Goal: Task Accomplishment & Management: Use online tool/utility

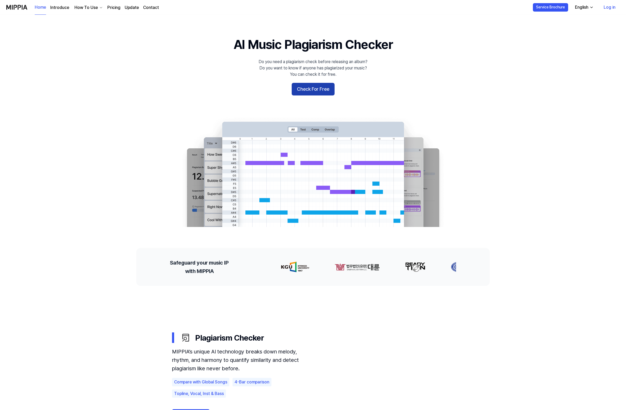
click at [313, 84] on button "Check For Free" at bounding box center [313, 89] width 43 height 13
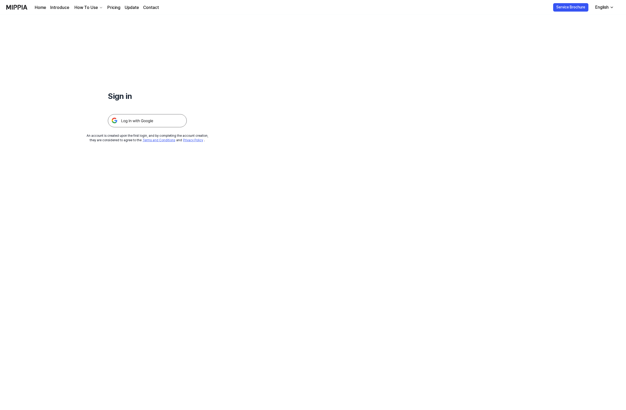
click at [145, 124] on img at bounding box center [147, 120] width 79 height 13
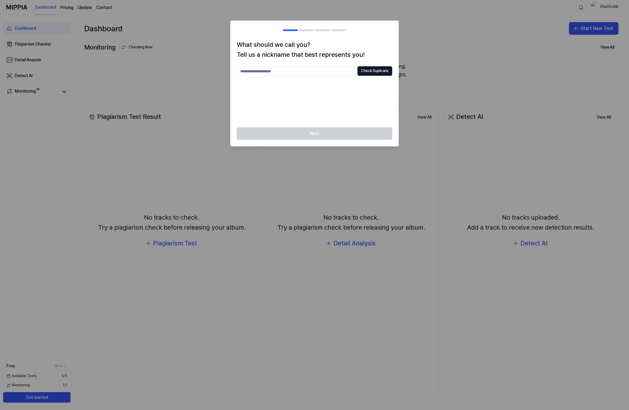
click at [276, 74] on input "text" at bounding box center [296, 71] width 118 height 11
type input "*********"
click at [374, 71] on button "Check Duplicate" at bounding box center [374, 70] width 35 height 9
click at [331, 139] on button "Next" at bounding box center [314, 133] width 155 height 13
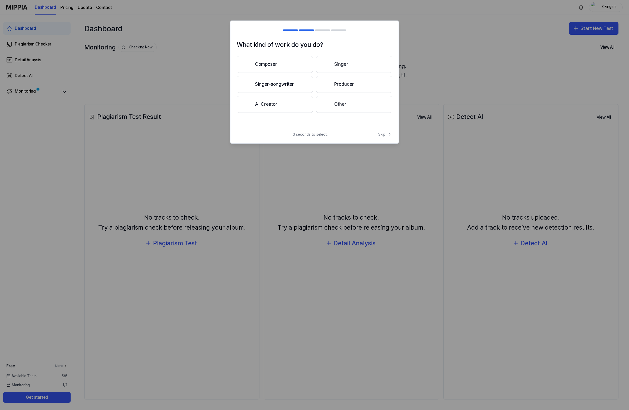
click at [285, 71] on button "Composer" at bounding box center [275, 64] width 76 height 17
click at [384, 134] on span "Skip" at bounding box center [385, 134] width 14 height 5
click at [377, 129] on button "Skip" at bounding box center [384, 129] width 16 height 6
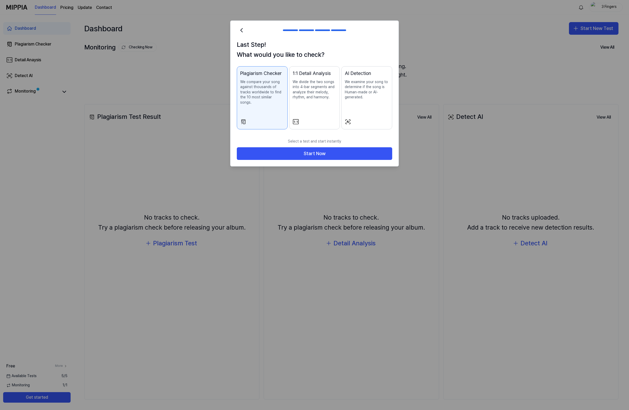
click at [271, 91] on p "We compare your song against thousands of tracks worldwide to find the 10 most …" at bounding box center [262, 92] width 44 height 26
click at [301, 147] on button "Start Now" at bounding box center [314, 153] width 155 height 13
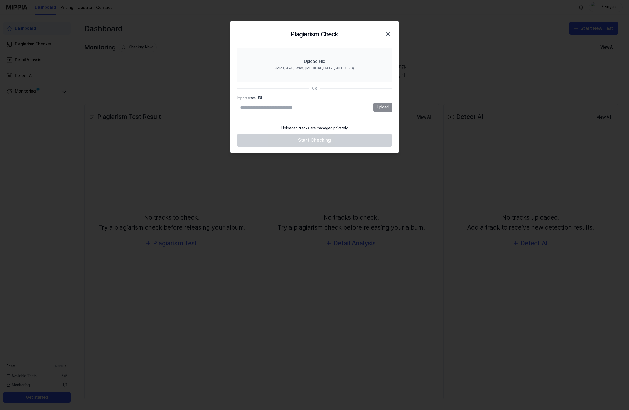
click at [266, 105] on input "Import from URL" at bounding box center [304, 107] width 134 height 9
click at [288, 107] on input "Import from URL" at bounding box center [304, 107] width 134 height 9
paste input "**********"
type input "**********"
click at [378, 106] on button "Upload" at bounding box center [382, 107] width 19 height 9
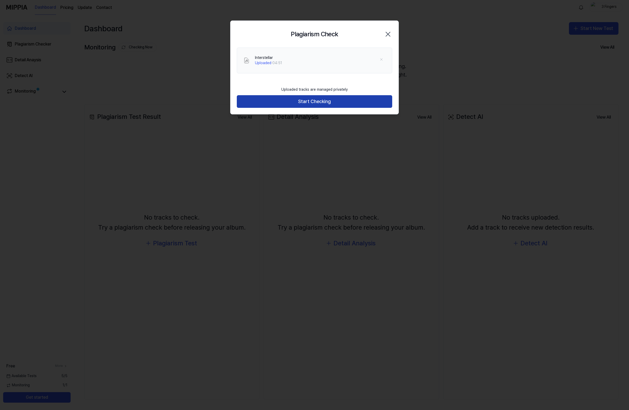
click at [335, 101] on button "Start Checking" at bounding box center [314, 101] width 155 height 13
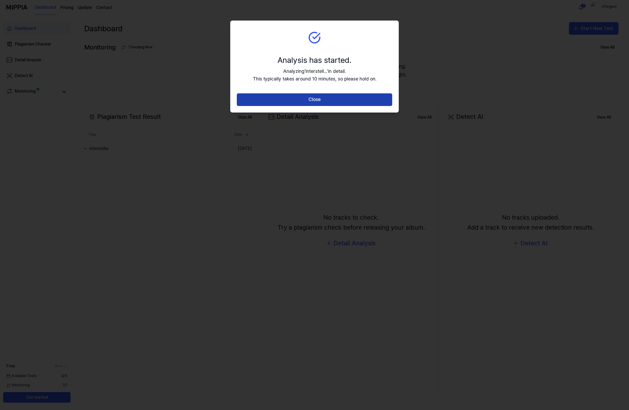
click at [262, 104] on button "Close" at bounding box center [314, 99] width 155 height 13
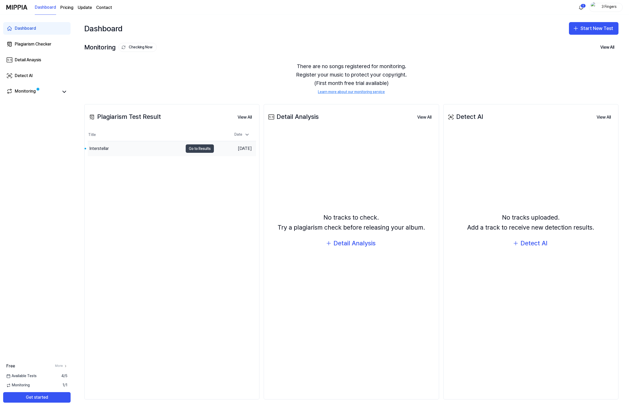
click at [195, 147] on button "Go to Results" at bounding box center [200, 149] width 28 height 8
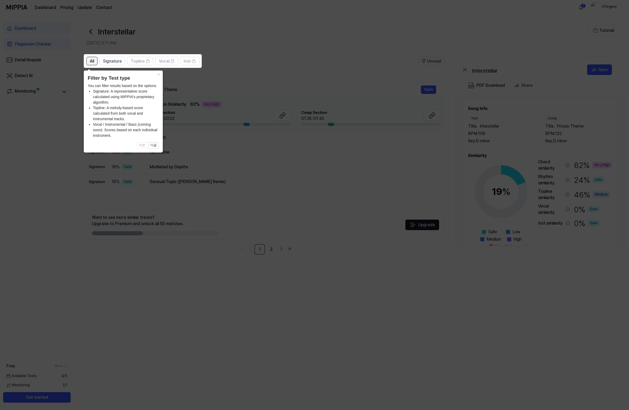
click at [91, 58] on div "All" at bounding box center [92, 61] width 4 height 7
click at [161, 75] on button "×" at bounding box center [158, 74] width 8 height 7
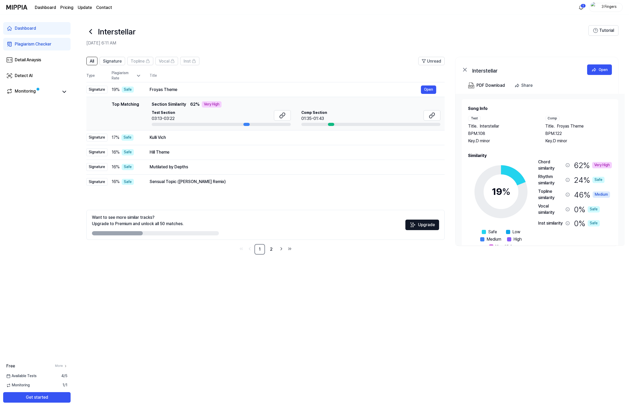
click at [128, 73] on div "Plagiarism Rate" at bounding box center [126, 76] width 29 height 10
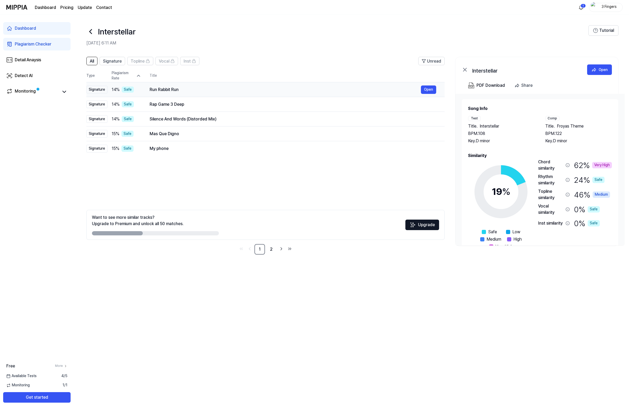
click at [97, 88] on div "Signature" at bounding box center [96, 90] width 21 height 8
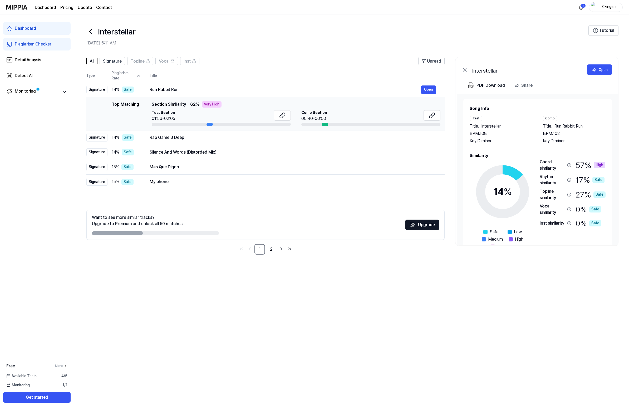
click at [212, 105] on div "Very High" at bounding box center [212, 104] width 20 height 6
click at [429, 89] on button "Open" at bounding box center [428, 90] width 15 height 8
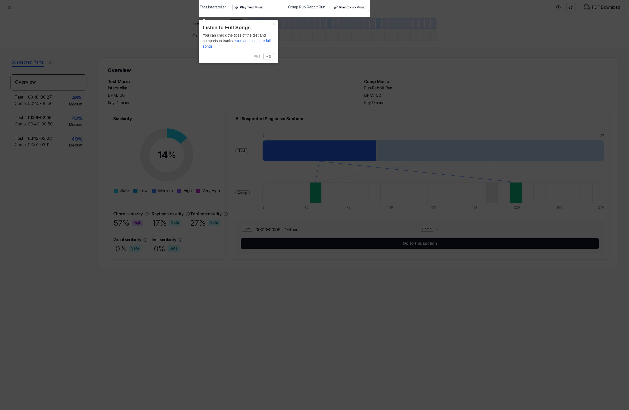
click at [249, 37] on div "You can check the titles of the test and comparison tracks, listen and compare …" at bounding box center [238, 41] width 71 height 17
click at [252, 40] on span "listen and compare full songs." at bounding box center [237, 44] width 68 height 10
click at [254, 8] on div "Play Test Music" at bounding box center [252, 7] width 24 height 4
click at [348, 7] on div "Play Comp Music" at bounding box center [352, 7] width 26 height 4
click at [207, 85] on icon at bounding box center [314, 203] width 629 height 413
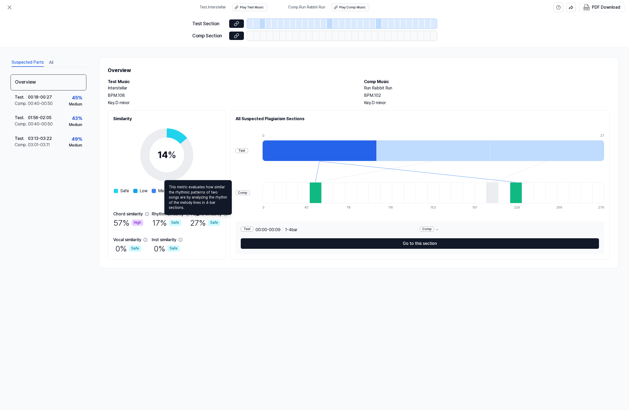
click at [190, 215] on icon at bounding box center [188, 214] width 4 height 4
click at [228, 215] on icon at bounding box center [225, 214] width 4 height 4
click at [143, 214] on div "Chord similarity" at bounding box center [128, 214] width 30 height 6
click at [147, 215] on icon at bounding box center [146, 213] width 3 height 3
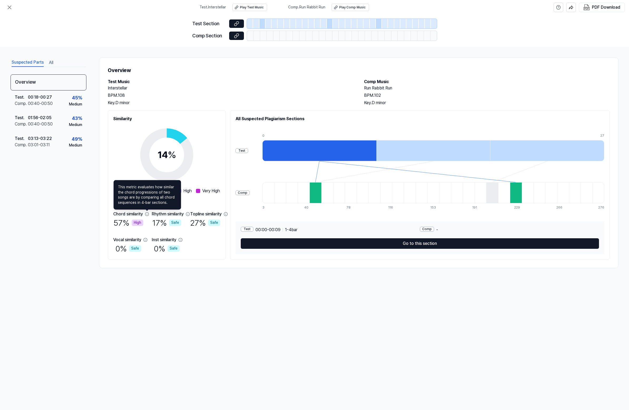
click at [148, 214] on icon at bounding box center [147, 214] width 4 height 4
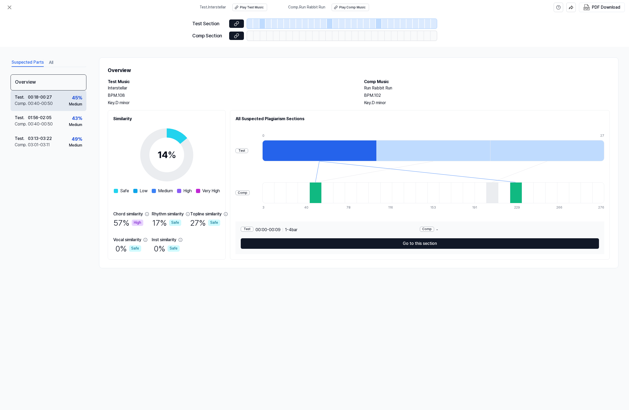
click at [81, 97] on div "45 %" at bounding box center [77, 98] width 10 height 8
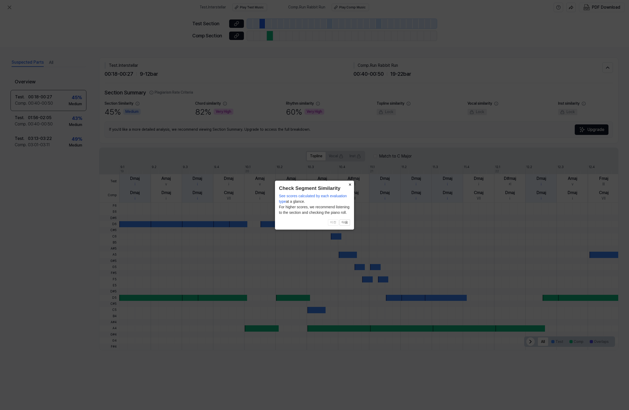
click at [347, 184] on button "×" at bounding box center [349, 184] width 8 height 7
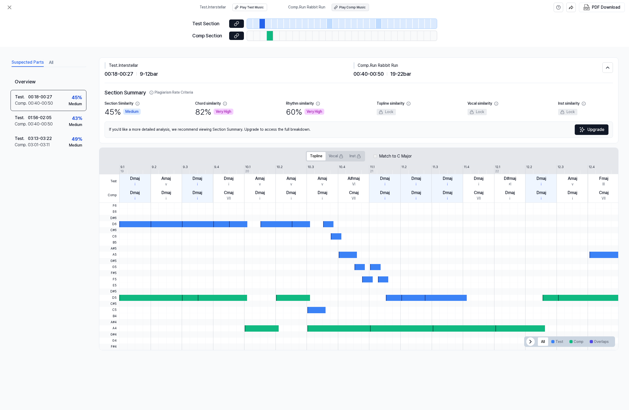
click at [357, 11] on button "Play Comp Music" at bounding box center [349, 7] width 37 height 7
click at [542, 342] on button "All" at bounding box center [543, 342] width 10 height 8
click at [61, 128] on div "Test . 01:56 - 02:05 Comp . 00:40 - 00:50 43 % Medium" at bounding box center [49, 121] width 76 height 21
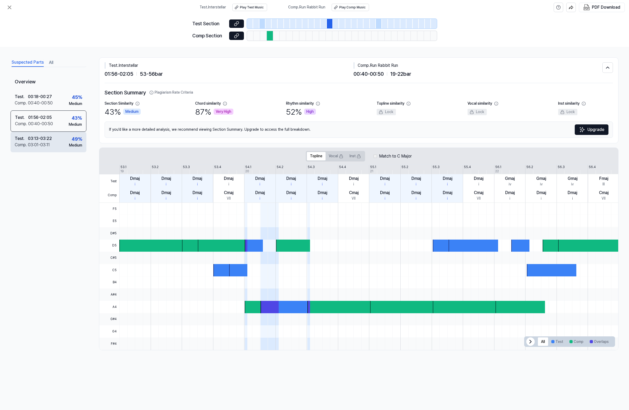
click at [52, 143] on div "Comp . 03:01 - 03:11" at bounding box center [33, 145] width 37 height 6
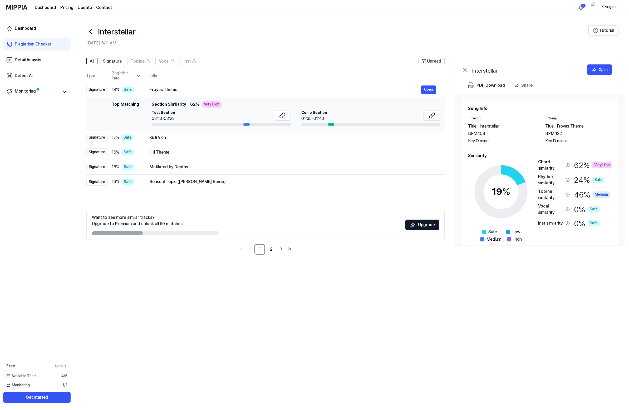
click at [100, 112] on div "Top Matching Top Matching Section Similarity 62 % Very High Test Section 03:13-…" at bounding box center [266, 113] width 350 height 25
click at [138, 77] on icon at bounding box center [138, 75] width 5 height 5
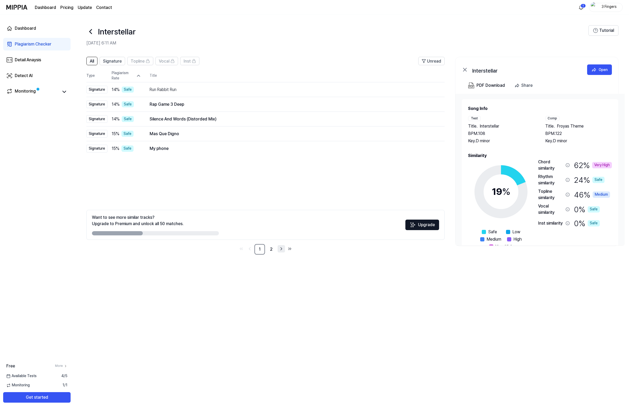
click at [280, 250] on icon "Go to next page" at bounding box center [280, 249] width 5 height 6
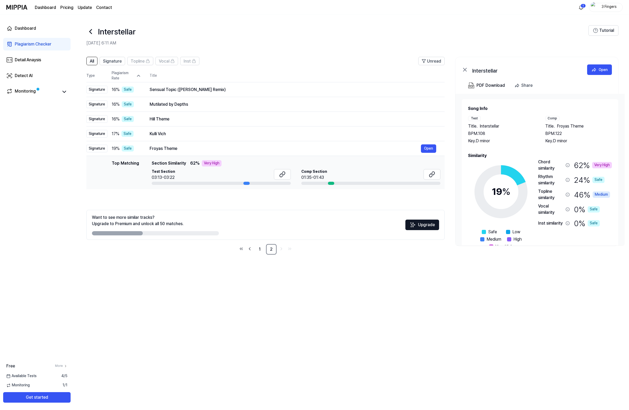
click at [141, 77] on icon at bounding box center [138, 75] width 5 height 5
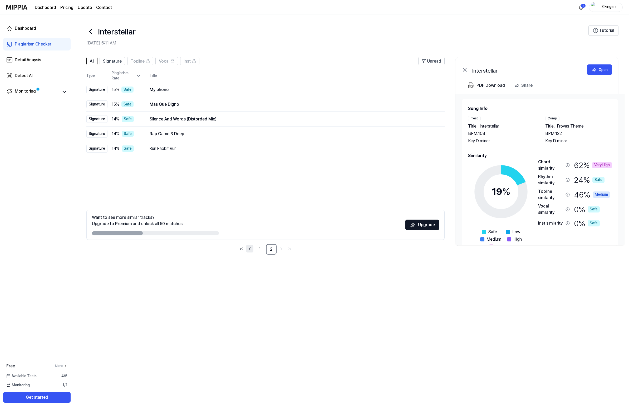
click at [250, 250] on icon "Go to previous page" at bounding box center [249, 249] width 5 height 6
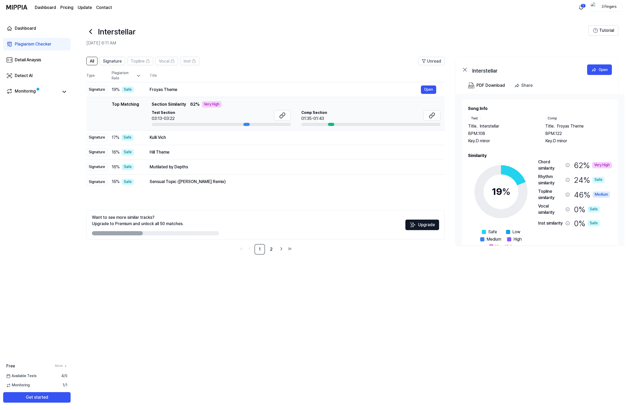
click at [138, 73] on div "Plagiarism Rate" at bounding box center [126, 76] width 29 height 10
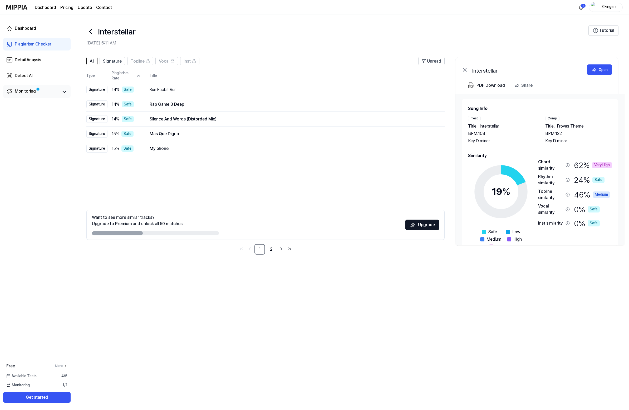
click at [32, 87] on div "Monitoring" at bounding box center [36, 91] width 67 height 13
click at [64, 90] on icon at bounding box center [64, 92] width 6 height 6
click at [39, 75] on link "Detect AI" at bounding box center [36, 75] width 67 height 13
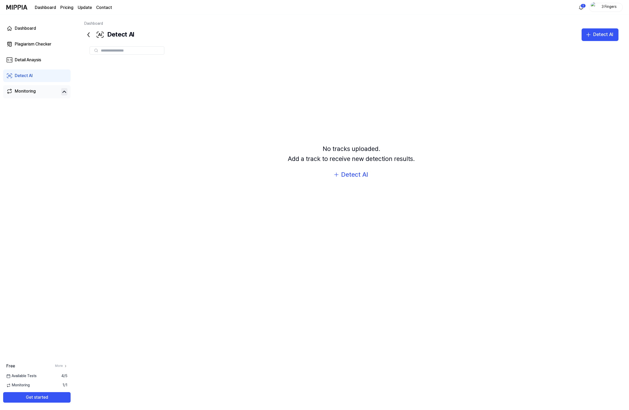
click at [130, 47] on div at bounding box center [126, 50] width 75 height 8
click at [127, 49] on input "text" at bounding box center [131, 50] width 60 height 5
click at [348, 178] on div "Detect AI" at bounding box center [354, 175] width 27 height 10
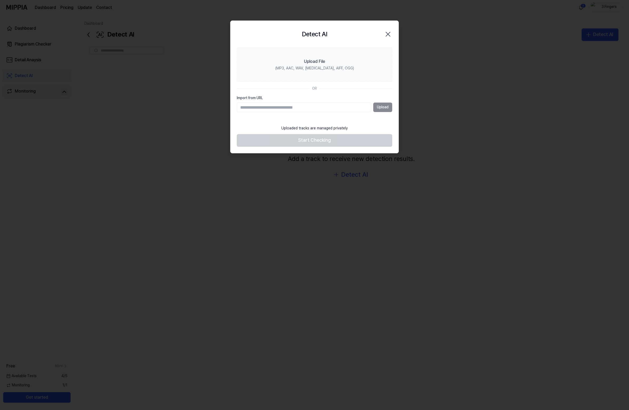
click at [387, 32] on icon "button" at bounding box center [388, 34] width 8 height 8
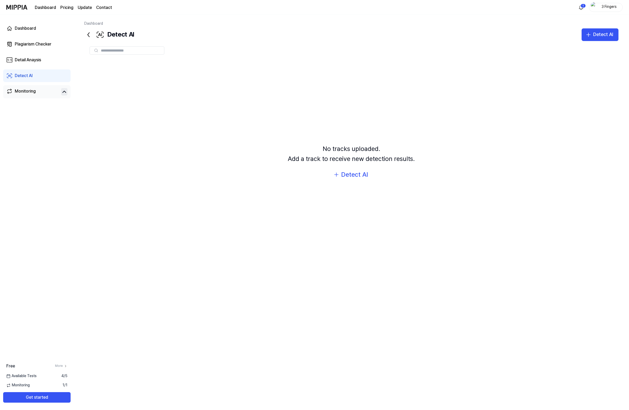
click at [68, 367] on div "Free More" at bounding box center [37, 366] width 74 height 6
click at [62, 366] on link "More" at bounding box center [61, 366] width 12 height 4
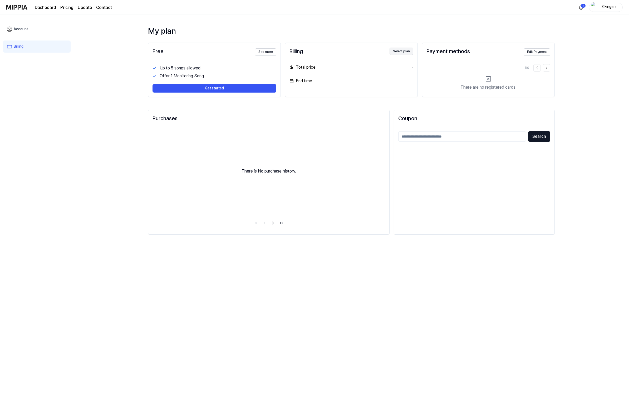
click at [400, 49] on button "Select plan" at bounding box center [401, 51] width 24 height 7
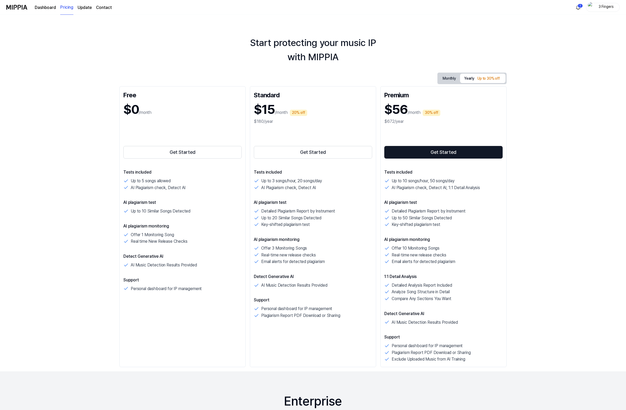
click at [444, 79] on button "Monthly" at bounding box center [450, 78] width 22 height 8
